Goal: Information Seeking & Learning: Learn about a topic

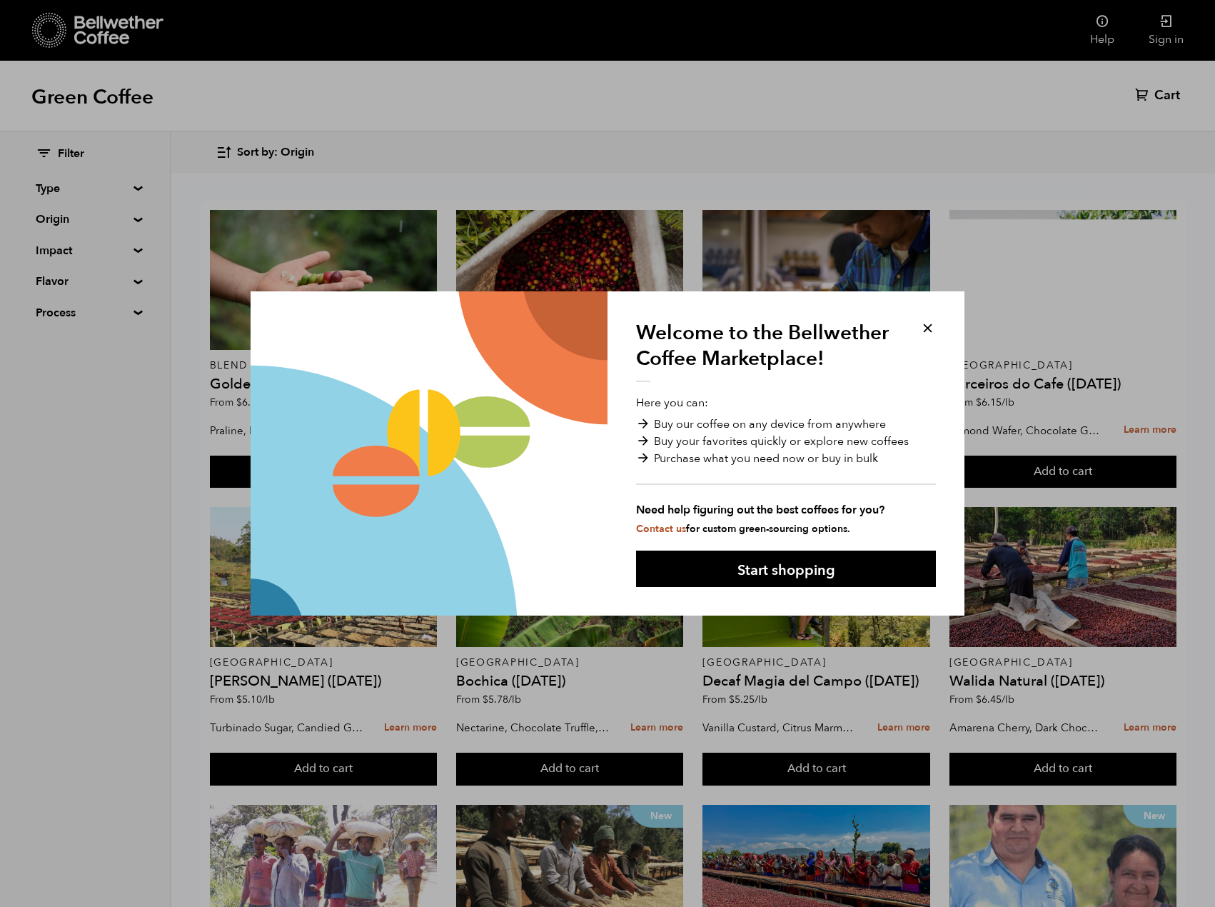
click at [928, 328] on button at bounding box center [927, 328] width 16 height 16
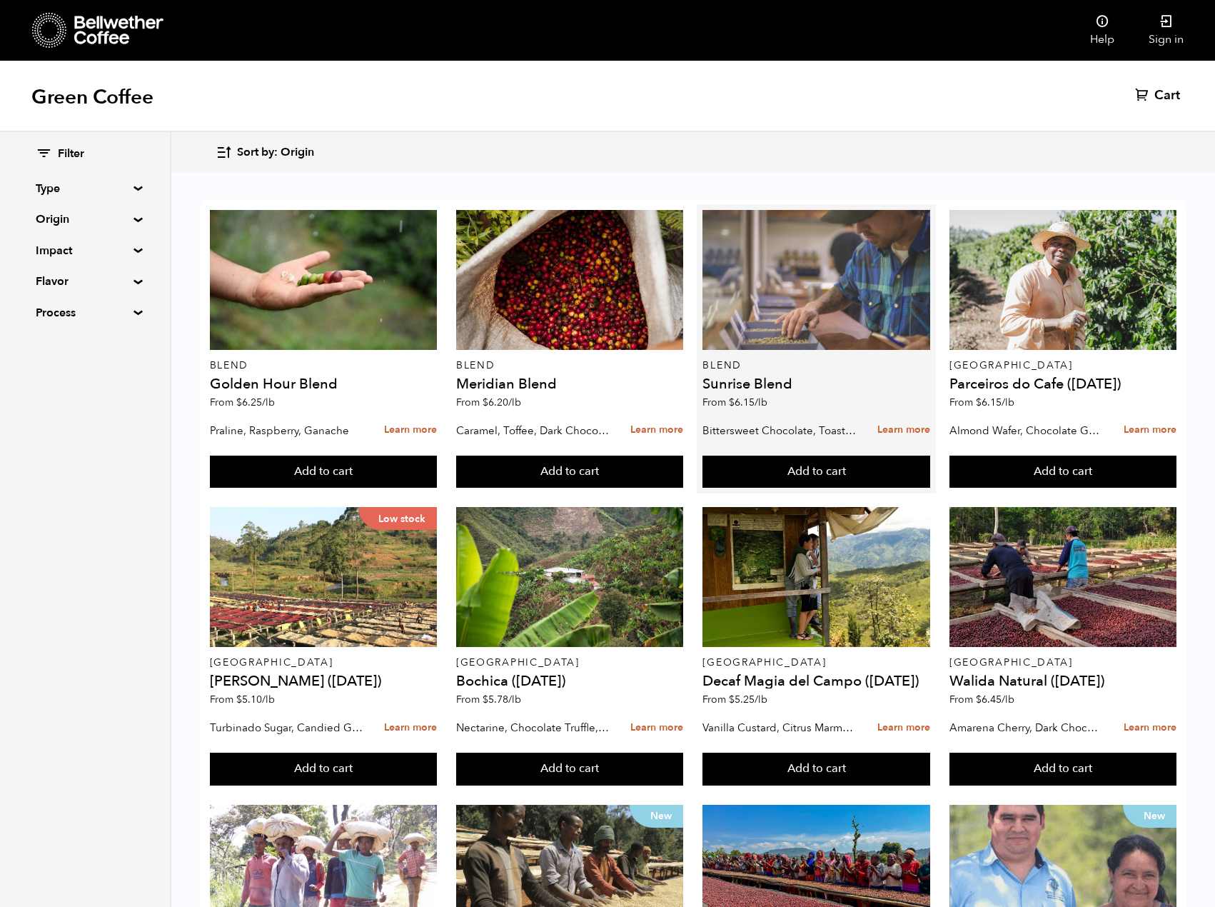
click at [929, 330] on div at bounding box center [815, 280] width 227 height 140
click at [926, 324] on div at bounding box center [815, 280] width 227 height 140
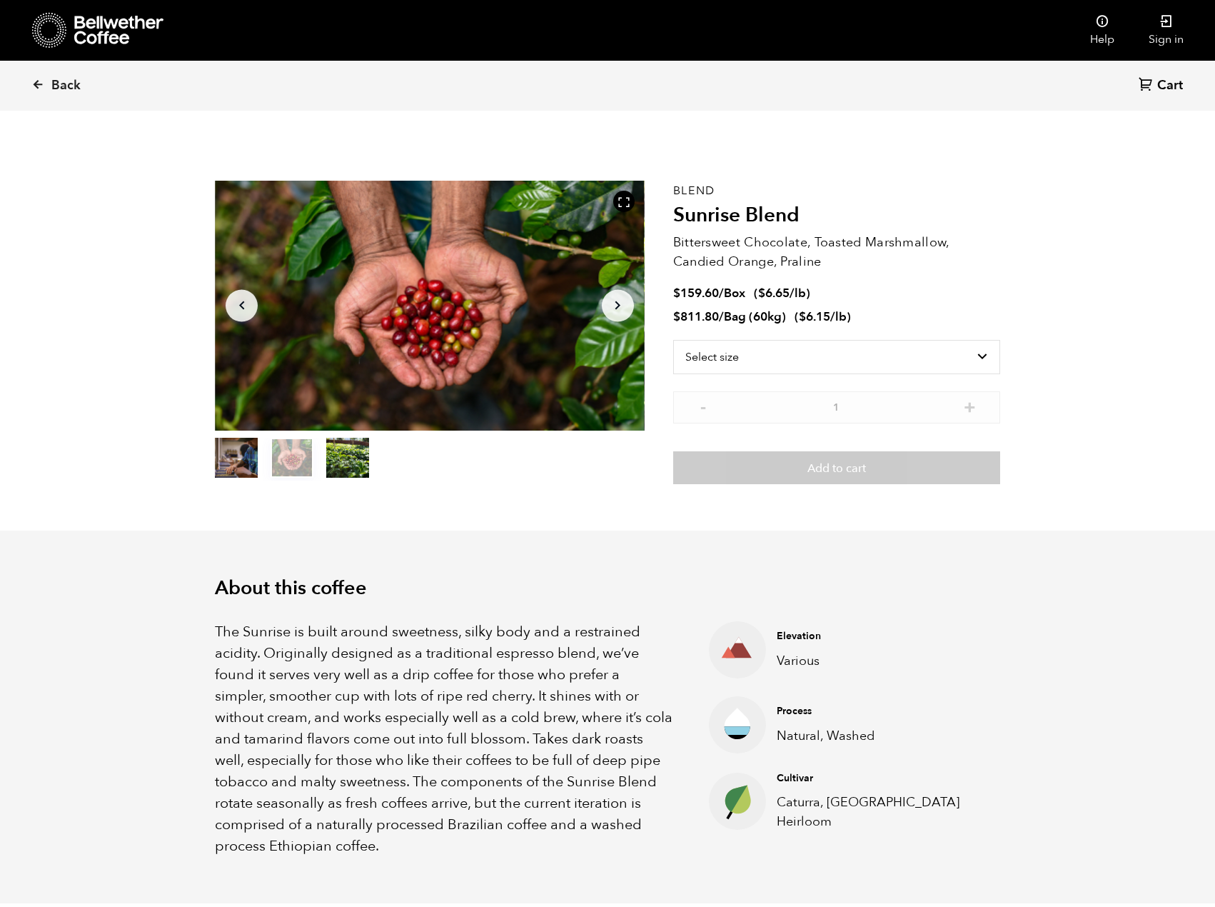
scroll to position [621, 760]
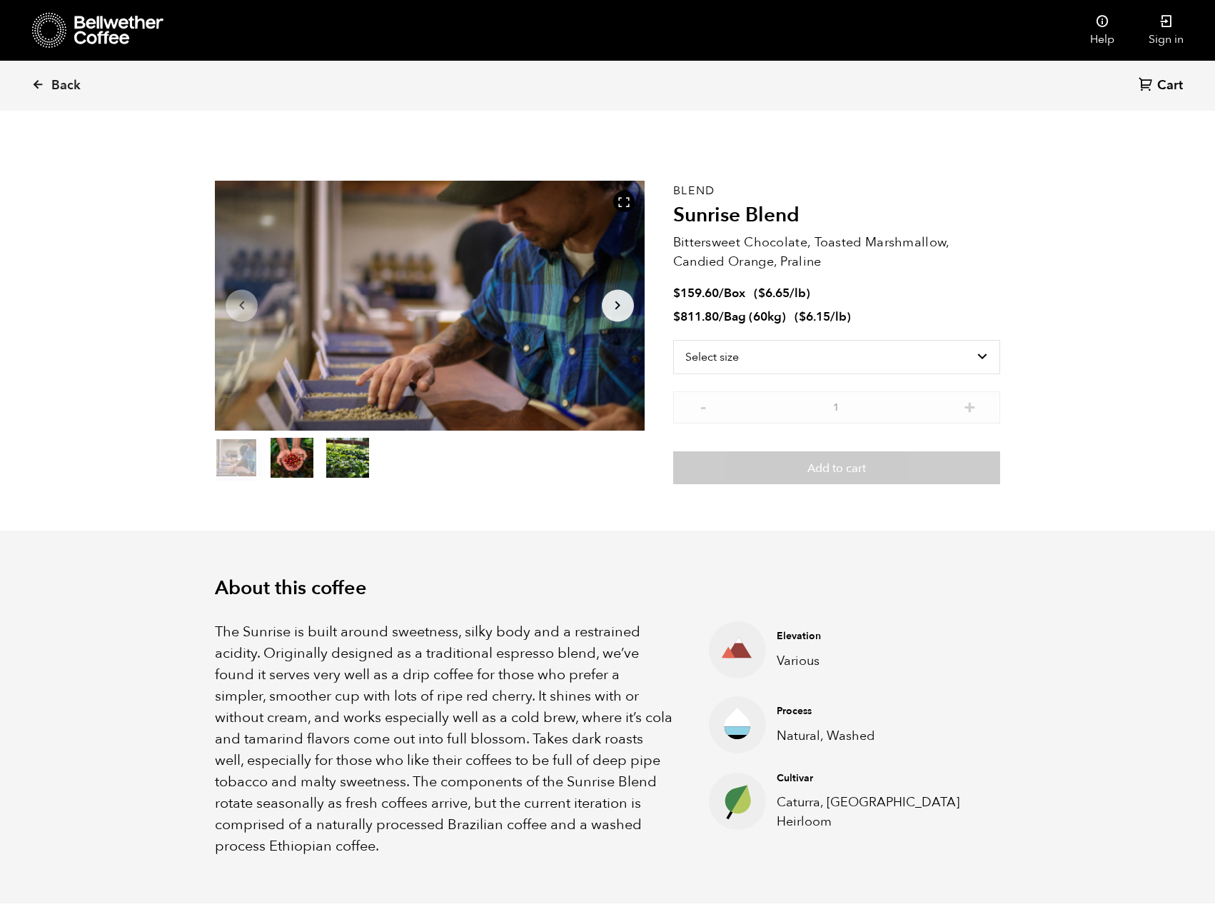
click at [301, 458] on button "item 1" at bounding box center [292, 460] width 43 height 40
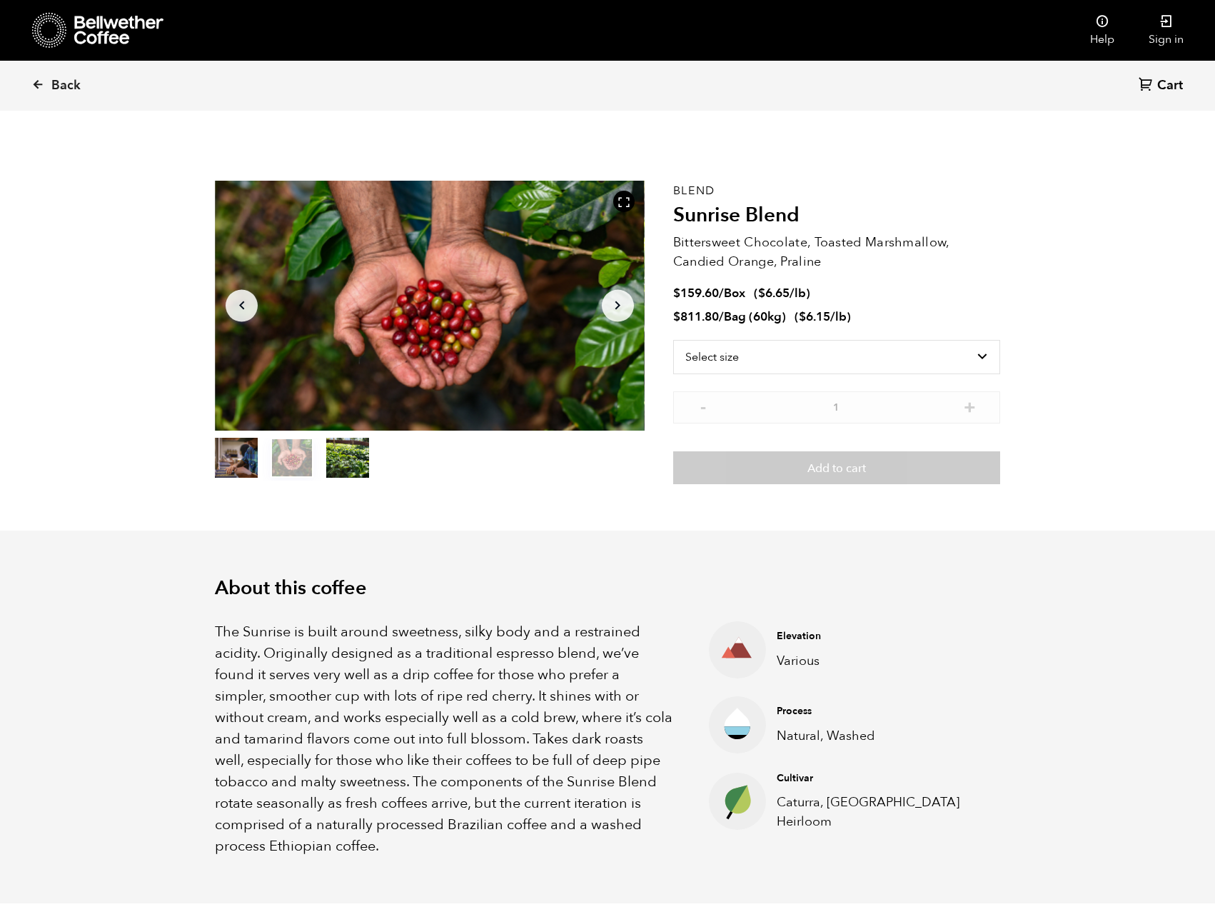
click at [333, 463] on button "item 2" at bounding box center [347, 460] width 43 height 40
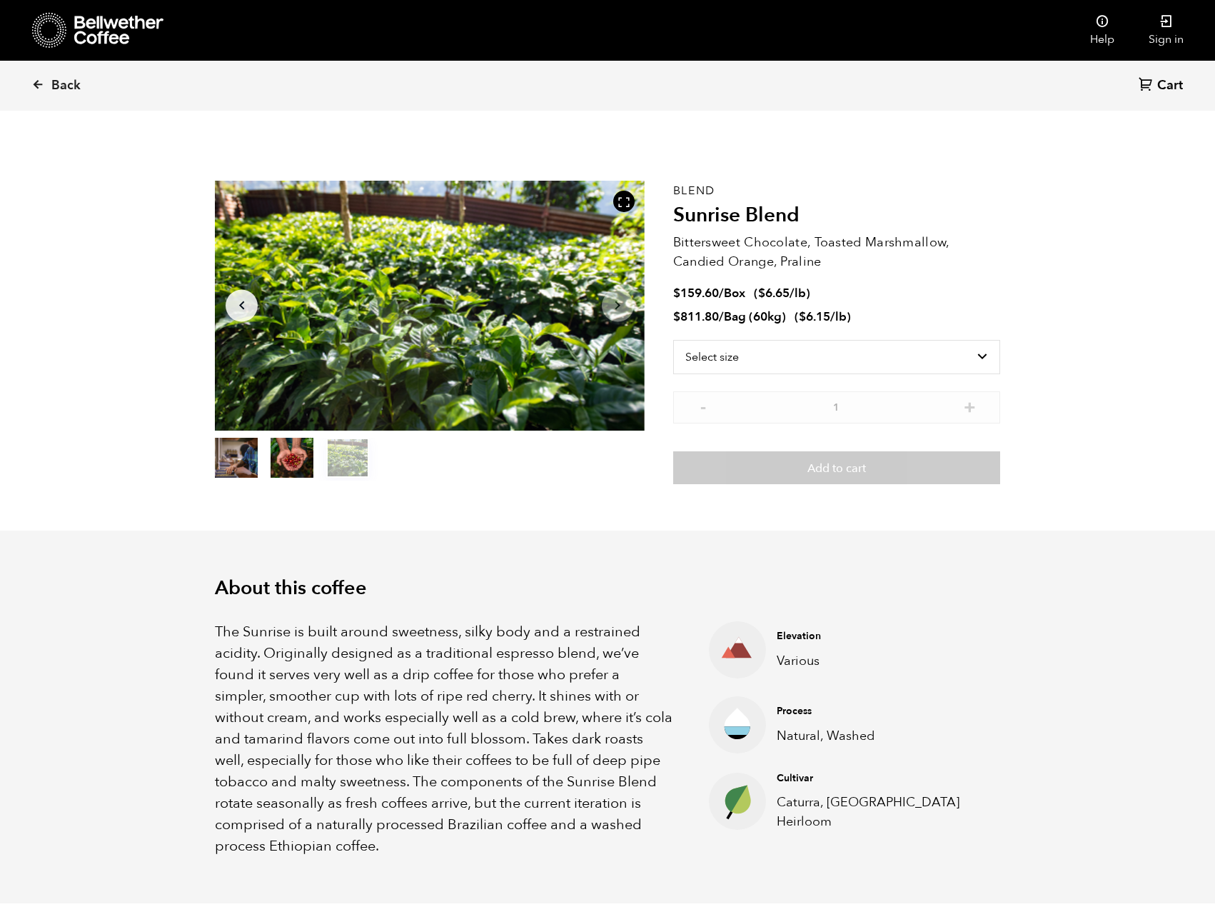
click at [263, 465] on ol "item 0 item 1 item 2" at bounding box center [292, 460] width 154 height 40
click at [241, 462] on button "item 0" at bounding box center [236, 460] width 43 height 40
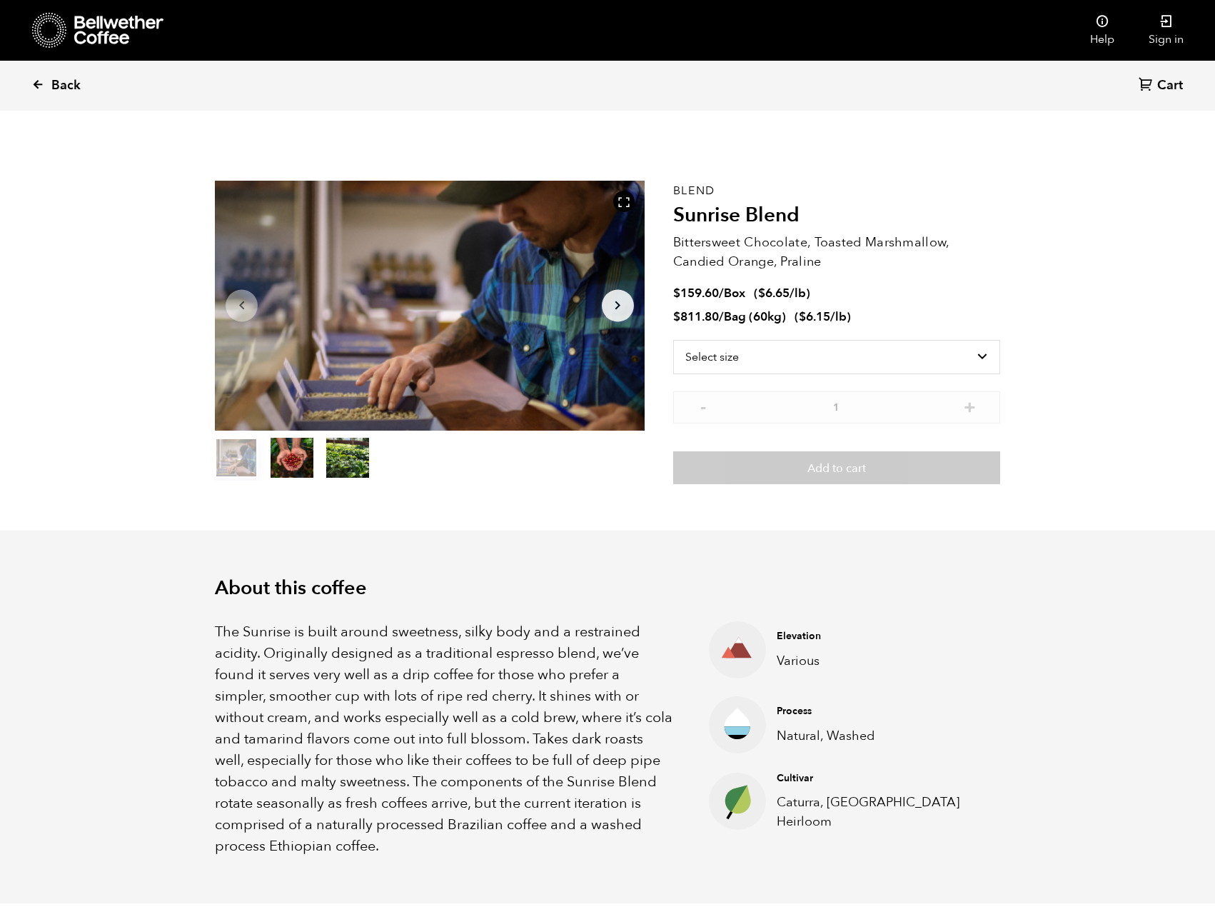
click at [51, 86] on link "Back" at bounding box center [75, 85] width 89 height 49
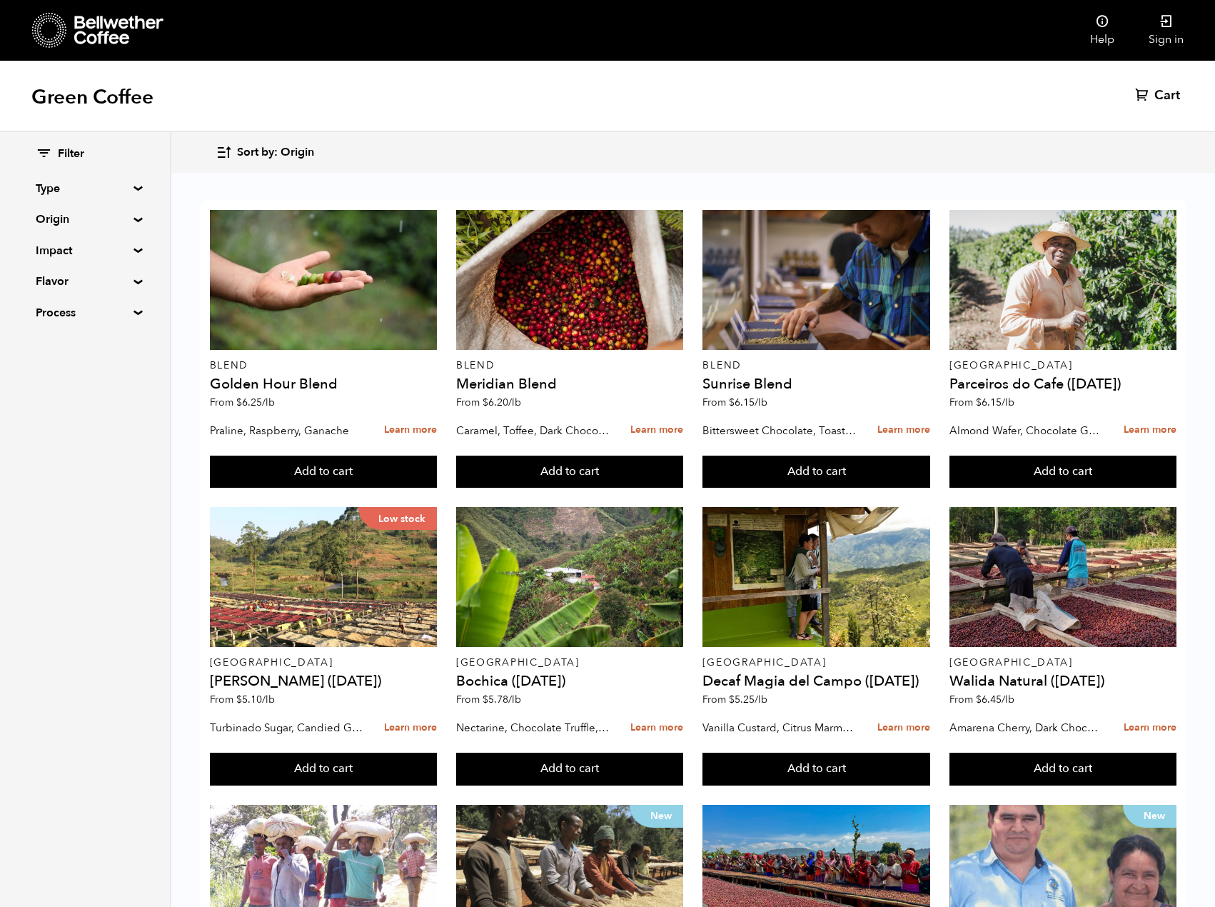
click at [134, 219] on summary "Origin" at bounding box center [85, 219] width 99 height 17
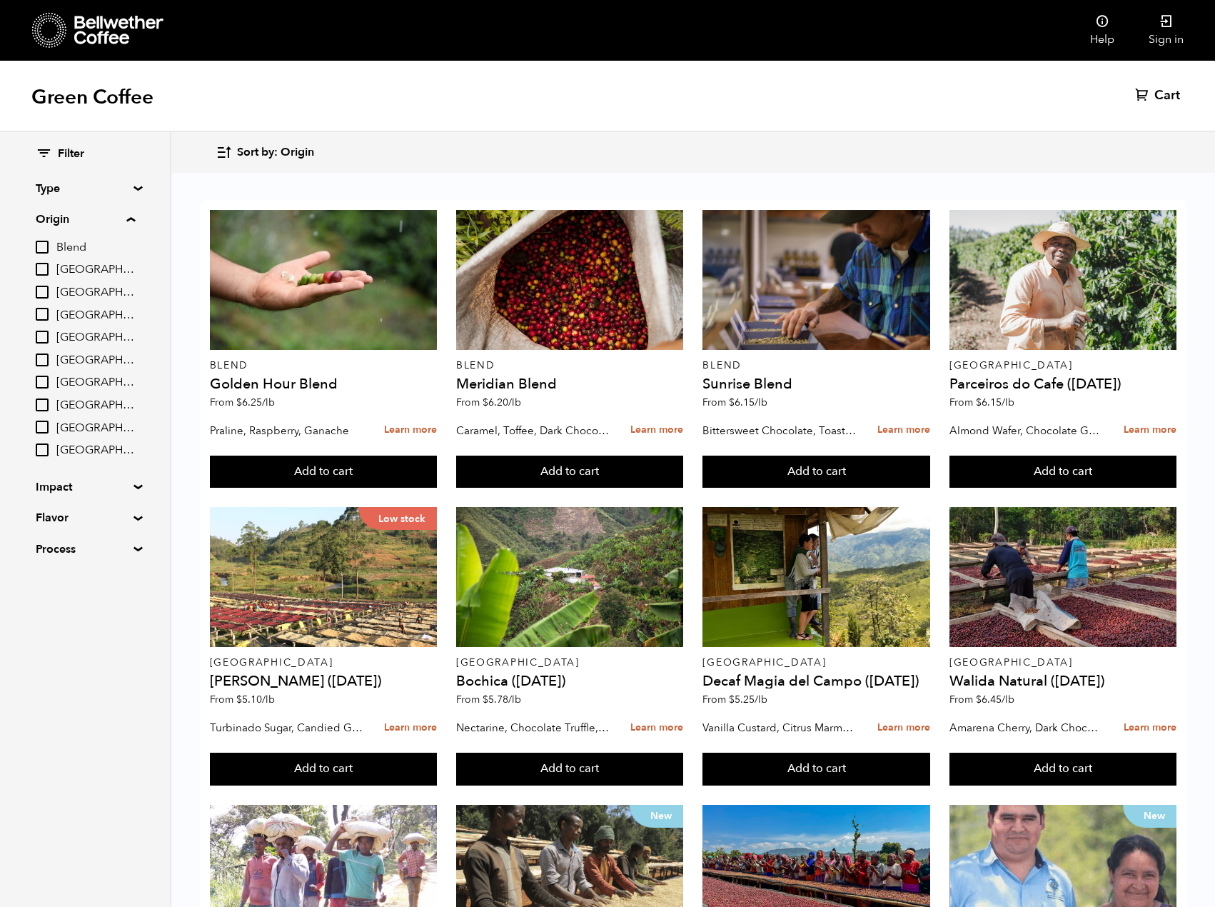
click at [134, 219] on summary "Origin" at bounding box center [85, 219] width 99 height 17
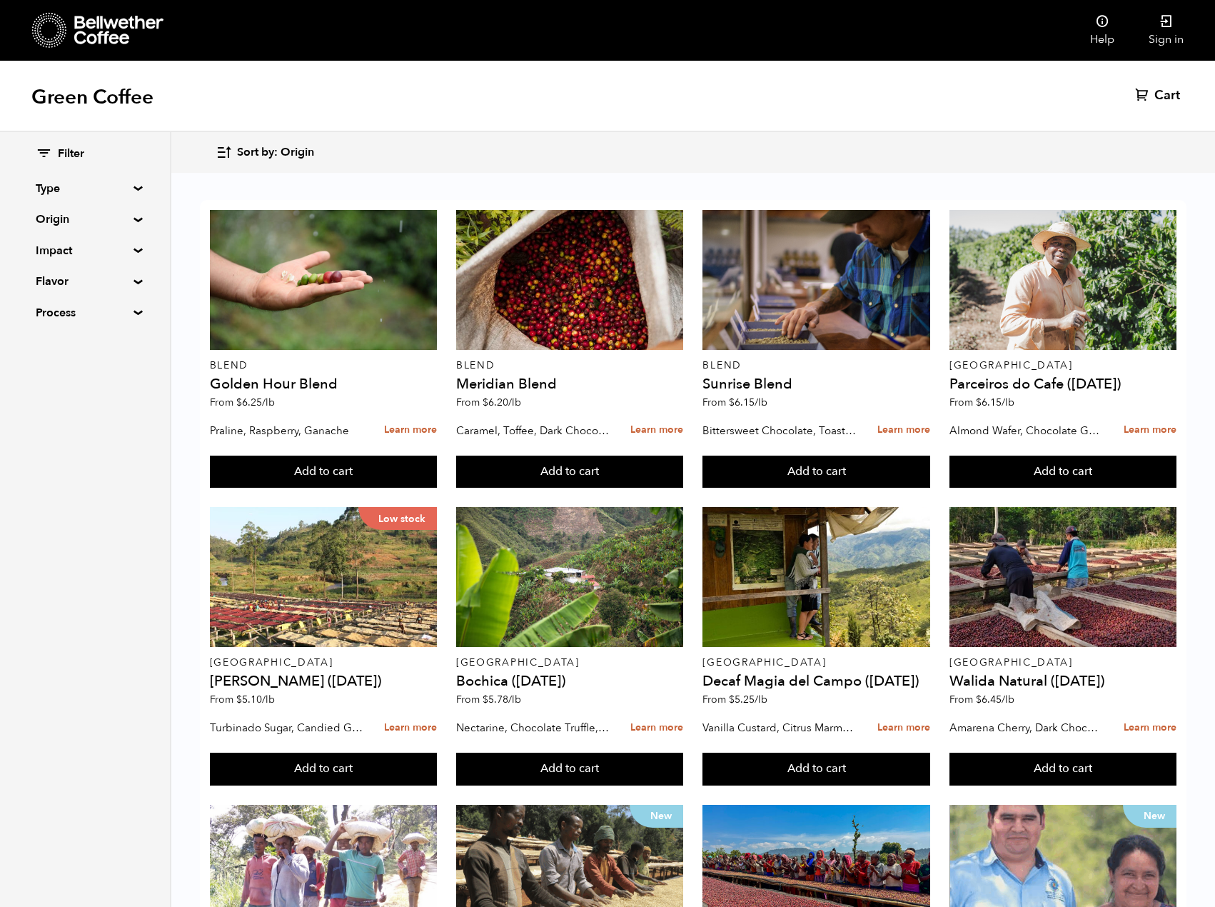
click at [131, 251] on summary "Impact" at bounding box center [85, 250] width 99 height 17
click at [134, 281] on summary "Flavor" at bounding box center [85, 281] width 99 height 17
click at [109, 36] on icon at bounding box center [118, 30] width 89 height 29
